Goal: Find specific page/section: Find specific page/section

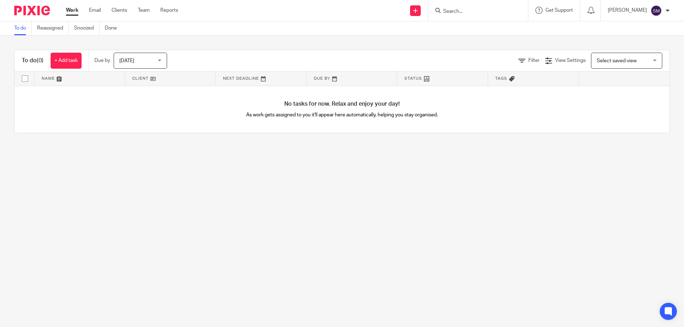
click at [470, 14] on input "Search" at bounding box center [475, 12] width 64 height 6
type input "roca"
click at [481, 26] on link at bounding box center [487, 27] width 93 height 11
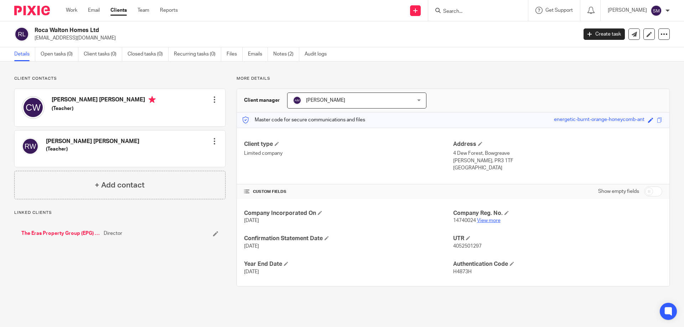
click at [482, 221] on link "View more" at bounding box center [489, 220] width 24 height 5
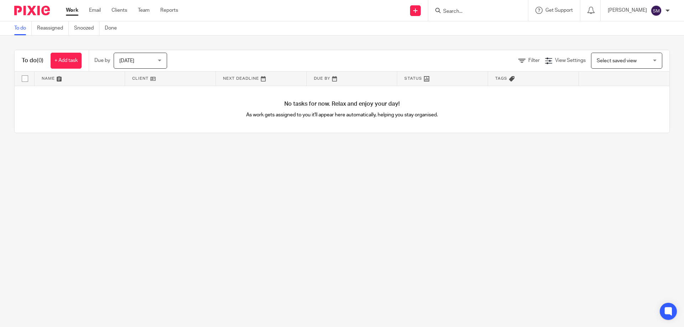
click at [478, 10] on input "Search" at bounding box center [475, 12] width 64 height 6
type input "roca"
click at [477, 29] on link at bounding box center [487, 27] width 93 height 11
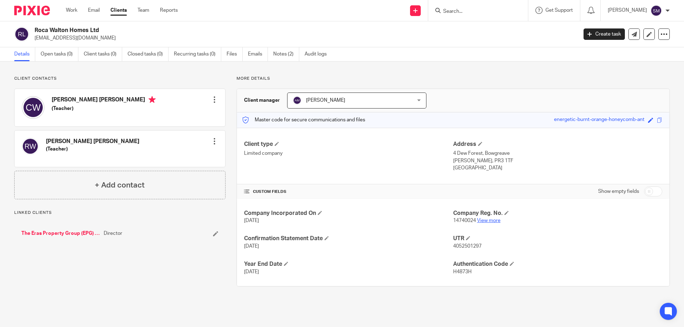
click at [480, 221] on link "View more" at bounding box center [489, 220] width 24 height 5
click at [71, 232] on link "The Eras Property Group (EPG) Ltd" at bounding box center [60, 233] width 79 height 7
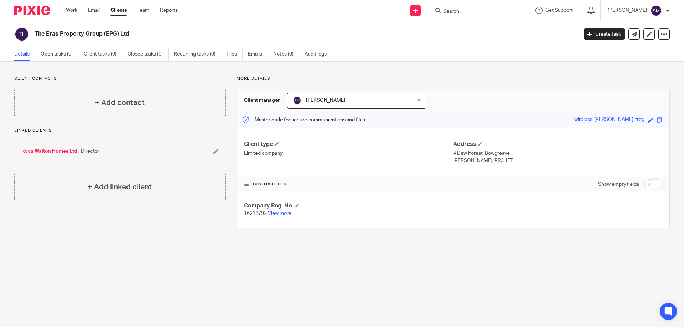
click at [41, 151] on link "Roca Walton Homes Ltd" at bounding box center [49, 151] width 56 height 7
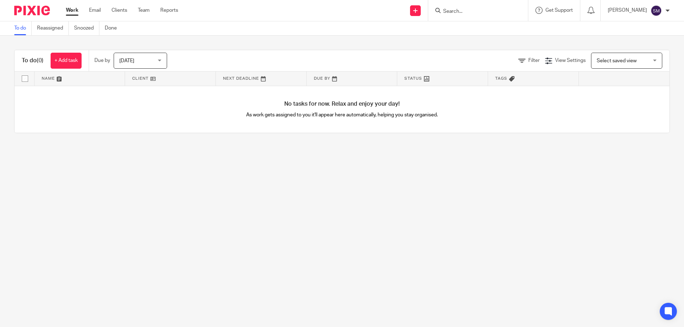
click at [461, 13] on input "Search" at bounding box center [475, 12] width 64 height 6
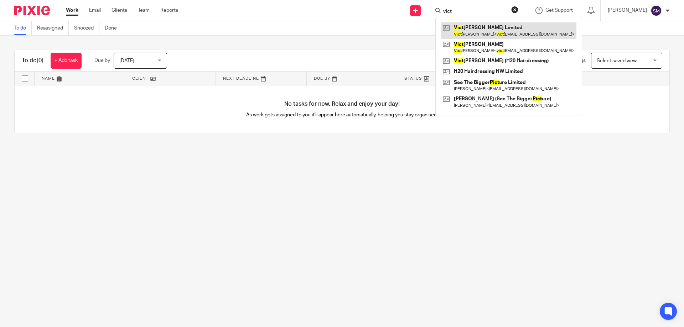
type input "vict"
click at [469, 28] on link at bounding box center [508, 30] width 135 height 16
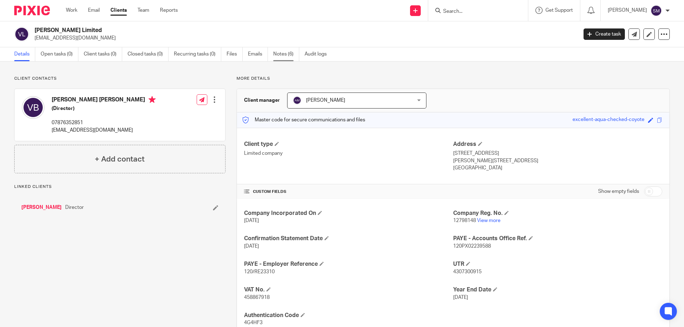
click at [279, 57] on link "Notes (6)" at bounding box center [286, 54] width 26 height 14
